Goal: Task Accomplishment & Management: Manage account settings

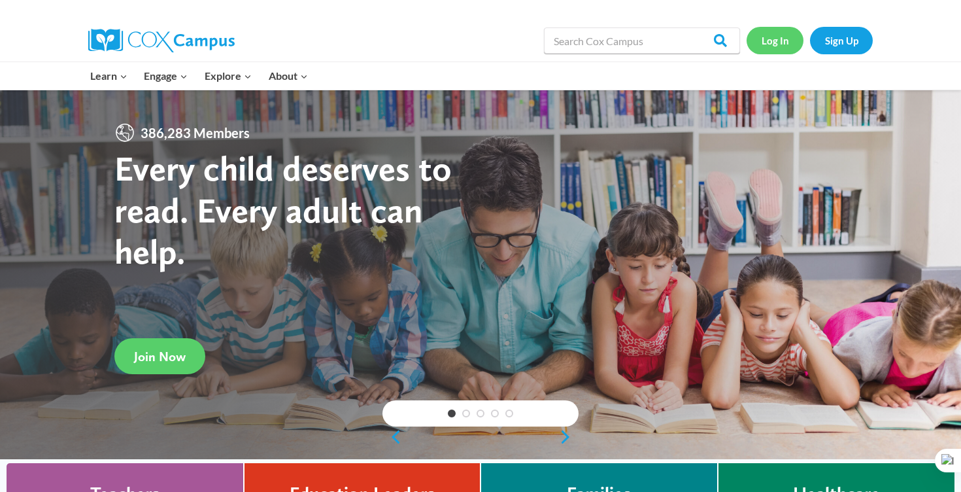
click at [782, 41] on link "Log In" at bounding box center [775, 40] width 57 height 27
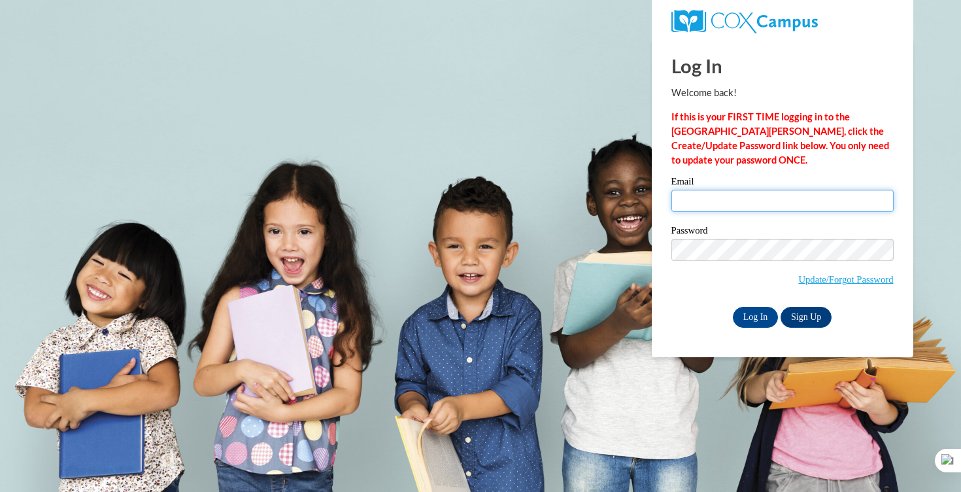
click at [708, 197] on input "Email" at bounding box center [783, 201] width 222 height 22
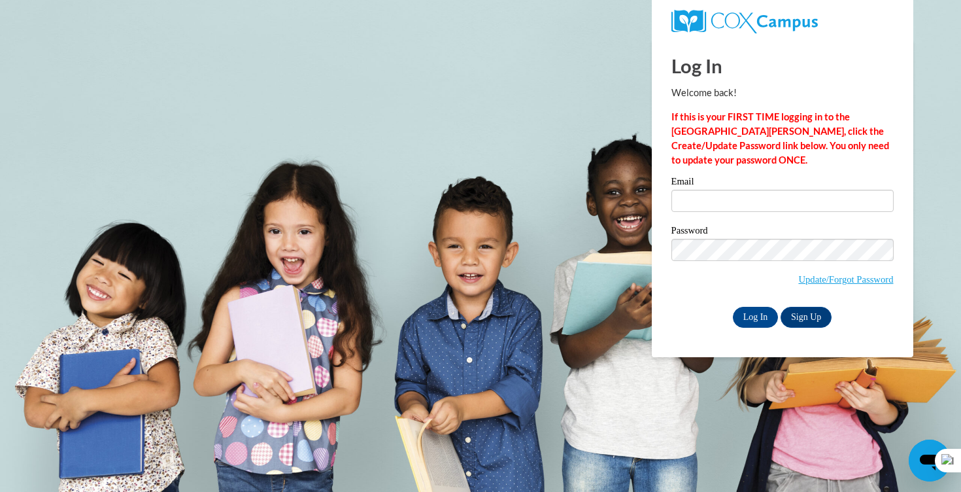
click at [469, 236] on body "Log In Welcome back! If this is your FIRST TIME logging in to the NEW Cox Campu…" at bounding box center [480, 246] width 961 height 492
click at [698, 196] on input "Email" at bounding box center [783, 201] width 222 height 22
type input "oceananderson01@gmail.com"
click at [748, 319] on input "Log In" at bounding box center [756, 317] width 46 height 21
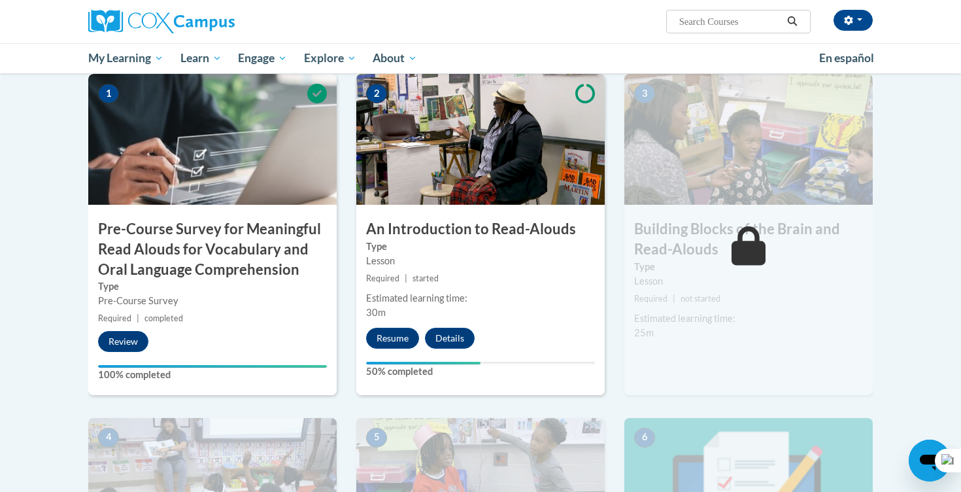
scroll to position [381, 0]
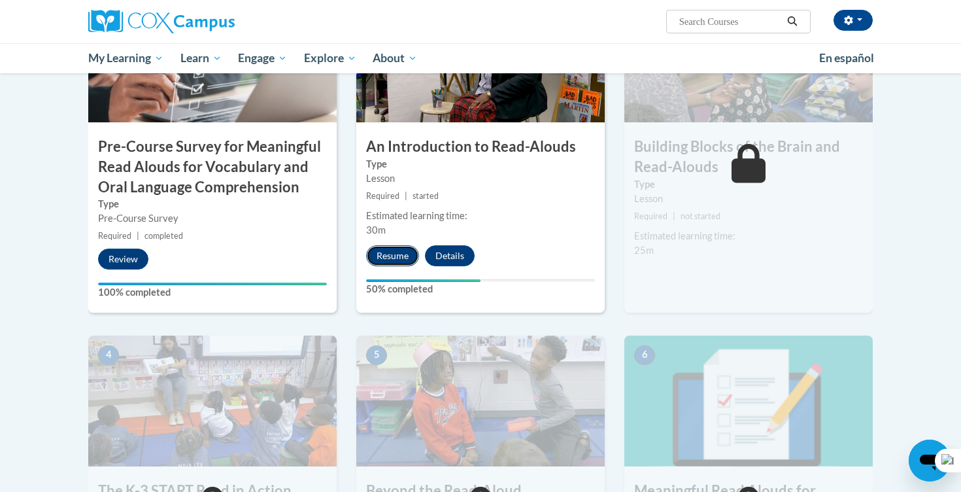
click at [396, 256] on button "Resume" at bounding box center [392, 255] width 53 height 21
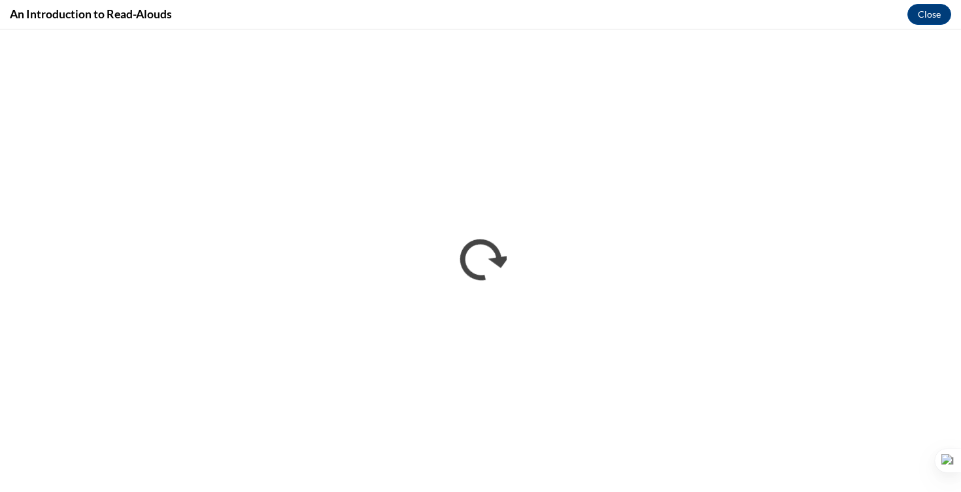
scroll to position [0, 0]
